Goal: Task Accomplishment & Management: Use online tool/utility

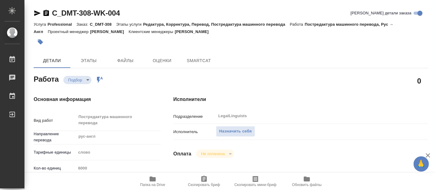
type textarea "x"
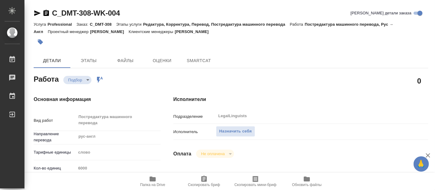
type textarea "x"
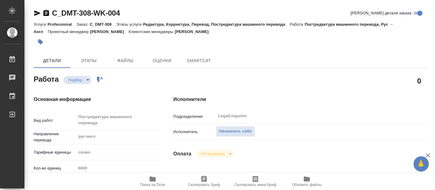
type textarea "x"
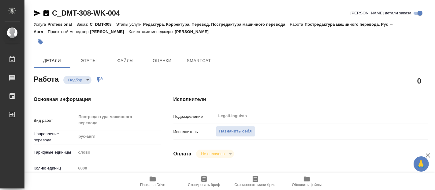
type textarea "x"
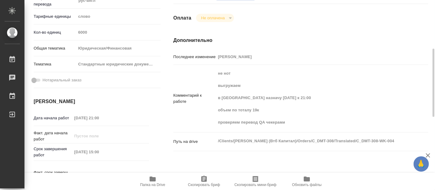
type textarea "x"
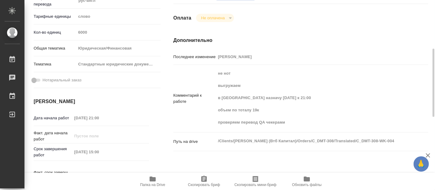
scroll to position [238, 0]
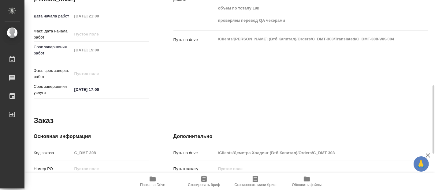
click at [152, 181] on icon "button" at bounding box center [153, 179] width 6 height 5
type textarea "x"
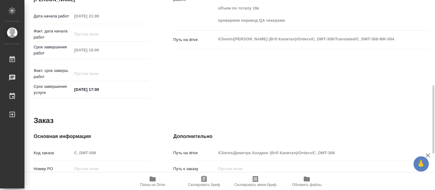
type textarea "x"
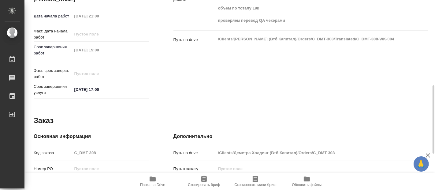
type textarea "x"
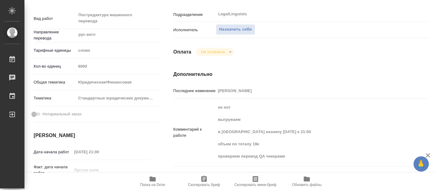
scroll to position [0, 0]
